Goal: Book appointment/travel/reservation

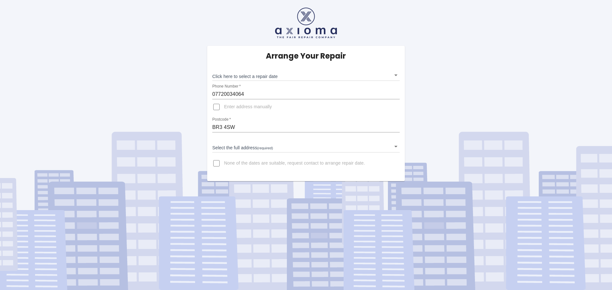
click at [394, 75] on body "Arrange Your Repair Click here to select a repair date ​ Phone Number   * 07720…" at bounding box center [306, 145] width 612 height 290
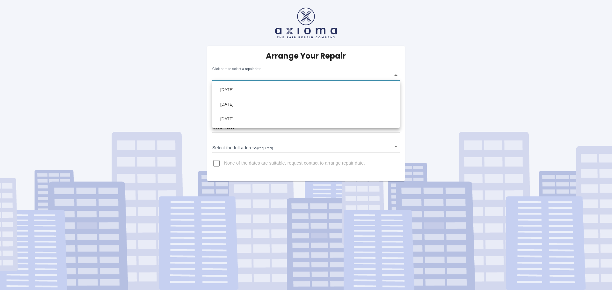
click at [465, 81] on div at bounding box center [306, 145] width 612 height 290
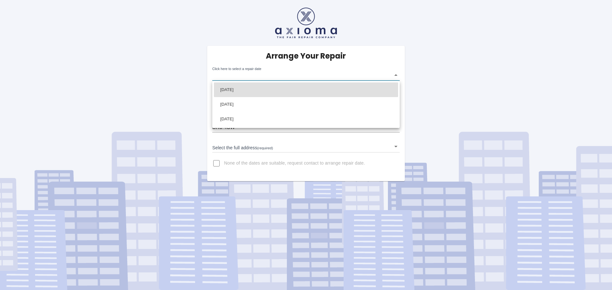
click at [395, 75] on body "Arrange Your Repair Click here to select a repair date ​ Phone Number   * 07720…" at bounding box center [306, 145] width 612 height 290
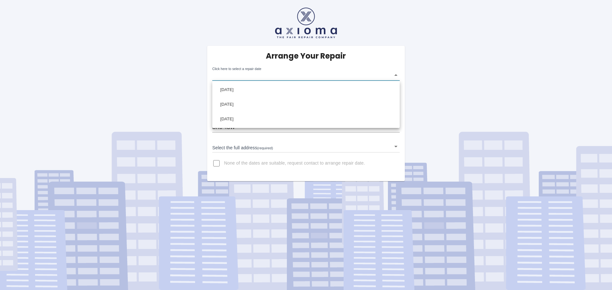
click at [413, 98] on div at bounding box center [306, 145] width 612 height 290
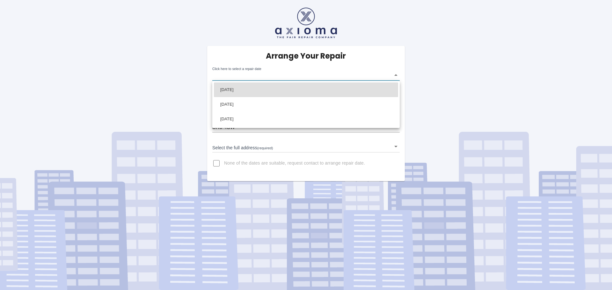
click at [395, 75] on body "Arrange Your Repair Click here to select a repair date ​ Phone Number   * 07720…" at bounding box center [306, 145] width 612 height 290
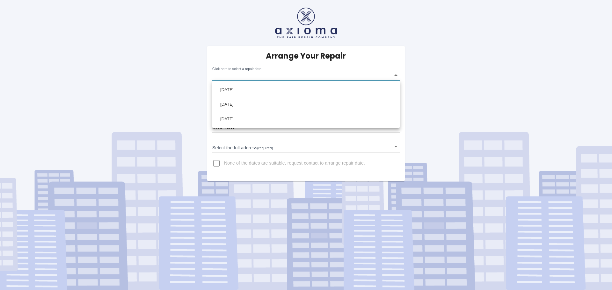
click at [395, 75] on div at bounding box center [306, 145] width 612 height 290
click at [396, 75] on body "Arrange Your Repair Click here to select a repair date ​ Phone Number   * 07720…" at bounding box center [306, 145] width 612 height 290
click at [449, 79] on div at bounding box center [306, 145] width 612 height 290
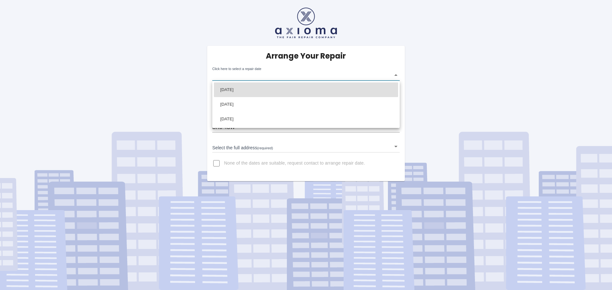
click at [397, 75] on body "Arrange Your Repair Click here to select a repair date ​ Phone Number   * 07720…" at bounding box center [306, 145] width 612 height 290
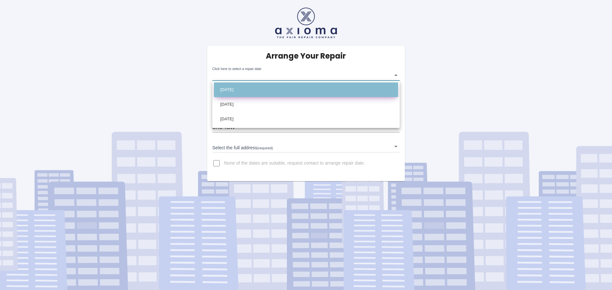
click at [255, 88] on li "Wed Oct 01 2025" at bounding box center [306, 90] width 184 height 15
type input "2025-10-01T00:00:00.000Z"
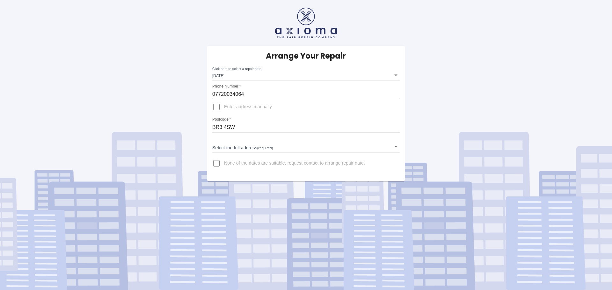
click at [247, 95] on input "07720034064" at bounding box center [305, 94] width 187 height 10
type input "07720034065"
click at [218, 106] on input "Enter address manually" at bounding box center [216, 106] width 15 height 15
checkbox input "true"
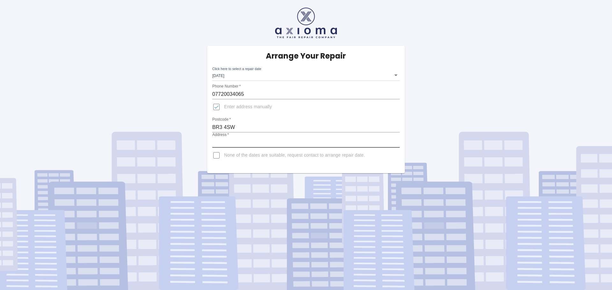
drag, startPoint x: 237, startPoint y: 142, endPoint x: 243, endPoint y: 142, distance: 5.8
click at [237, 142] on input "Address   *" at bounding box center [305, 143] width 187 height 10
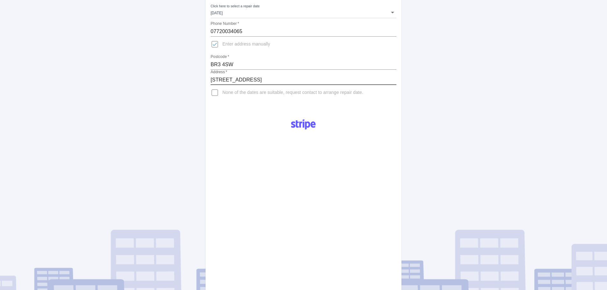
scroll to position [64, 0]
click at [255, 77] on input "59 Birkbeck Road" at bounding box center [304, 79] width 186 height 10
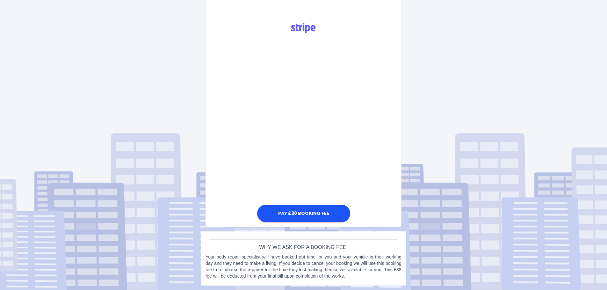
scroll to position [160, 0]
type input "59 Birkbeck Road, Beckenham BR34SW"
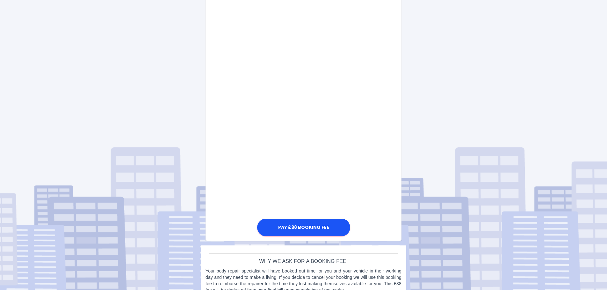
scroll to position [270, 0]
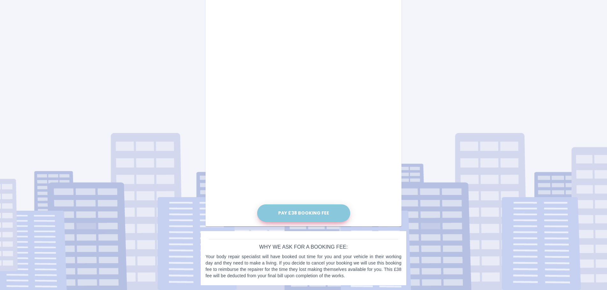
click at [308, 211] on button "Pay £38 Booking Fee" at bounding box center [303, 214] width 93 height 18
